Goal: Task Accomplishment & Management: Manage account settings

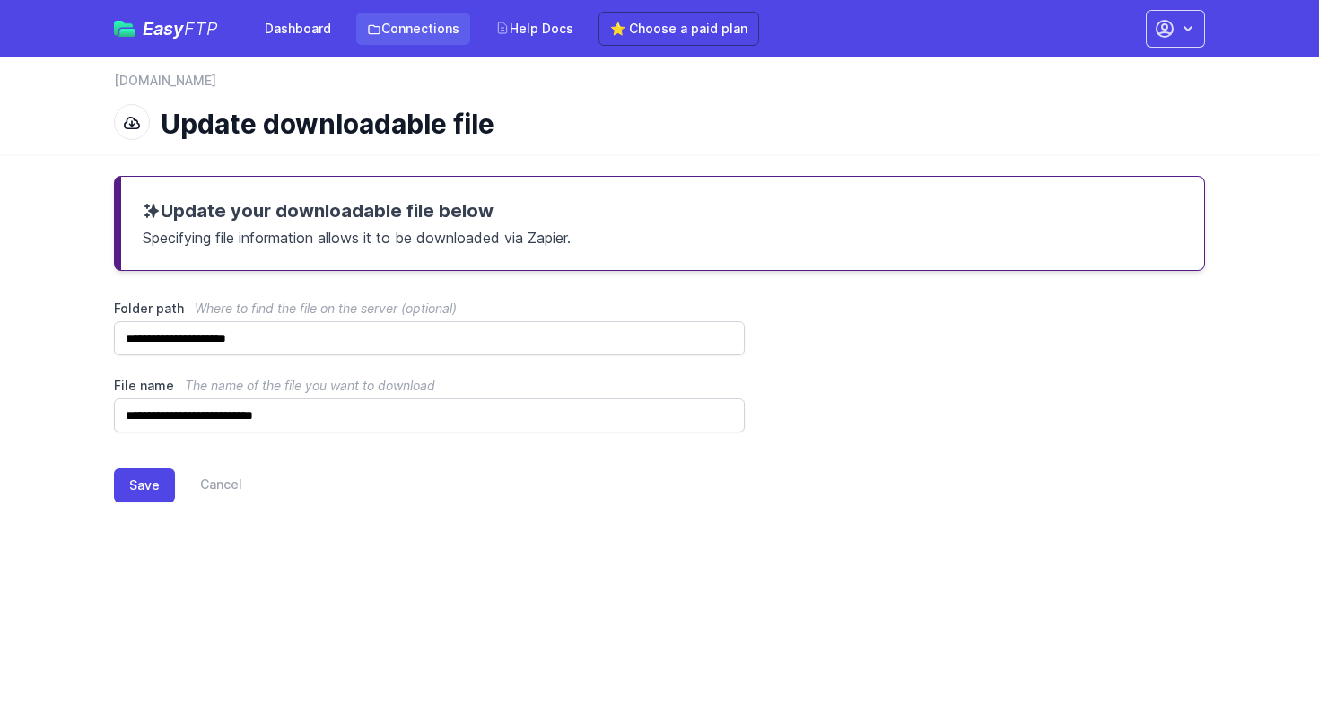
click at [396, 28] on link "Connections" at bounding box center [413, 29] width 114 height 32
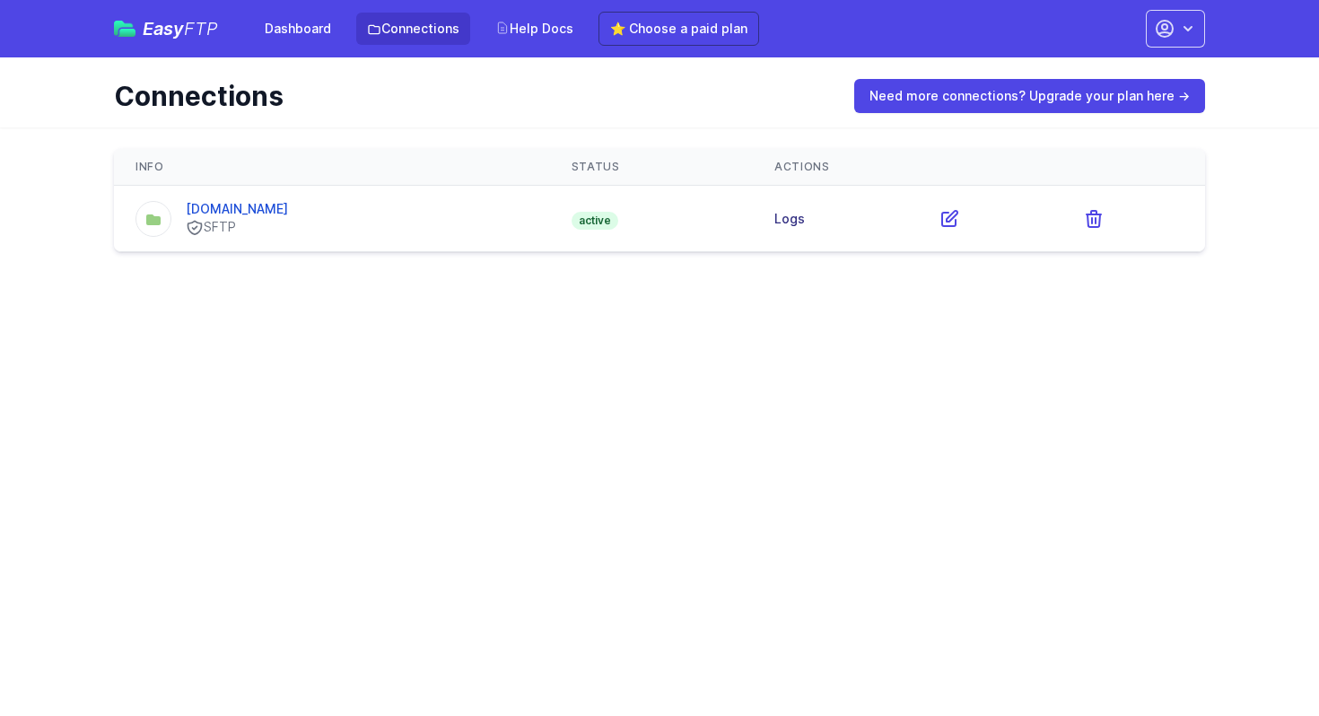
click at [805, 217] on link "Logs" at bounding box center [789, 218] width 31 height 15
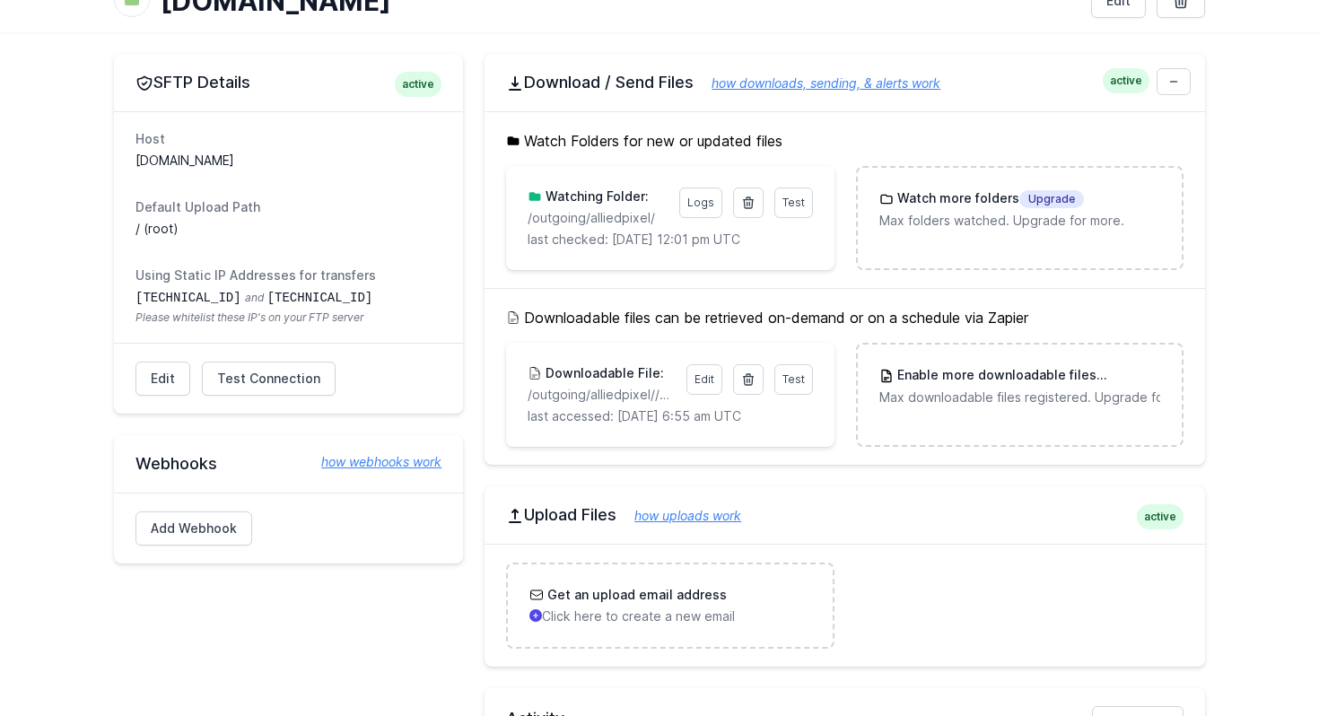
scroll to position [142, 0]
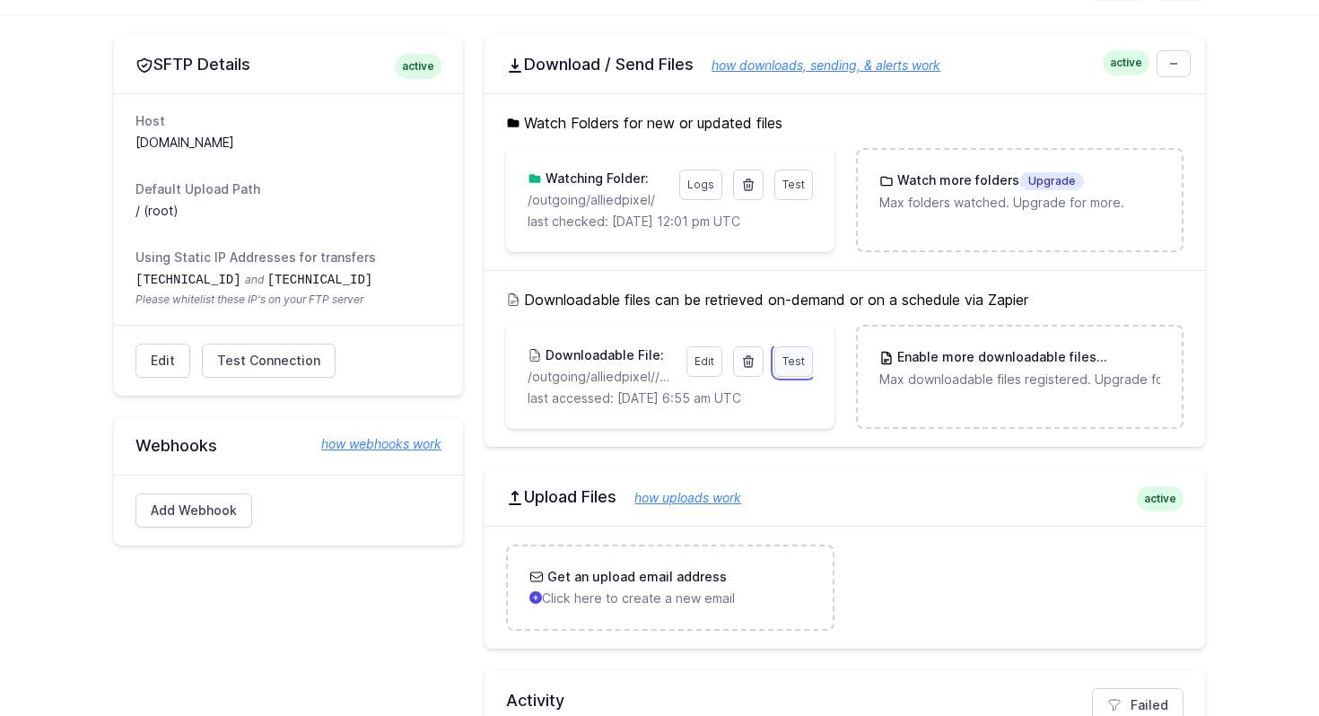
click at [802, 354] on link "Test" at bounding box center [793, 361] width 39 height 31
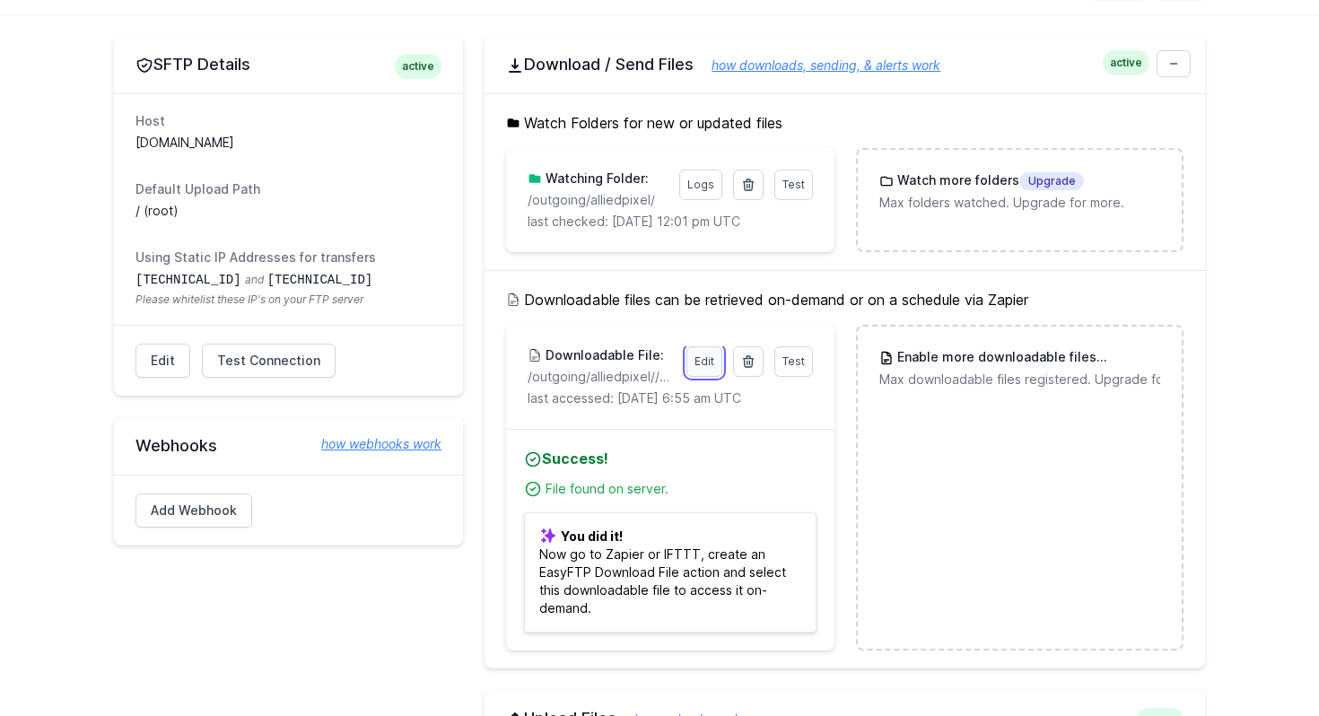
click at [705, 362] on link "Edit" at bounding box center [705, 361] width 36 height 31
